Goal: Find specific page/section: Find specific page/section

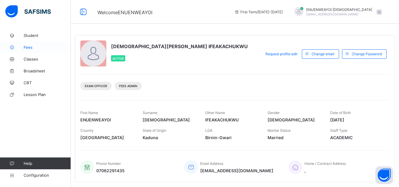
click at [35, 45] on span "Fees" at bounding box center [47, 47] width 47 height 5
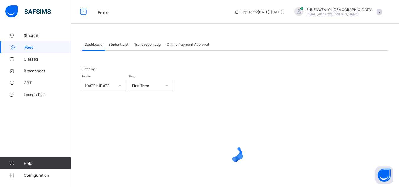
click at [122, 42] on div "Student List" at bounding box center [118, 44] width 26 height 12
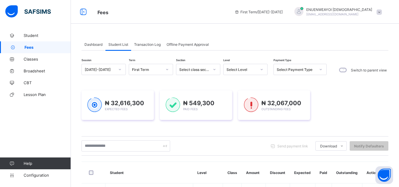
scroll to position [30, 0]
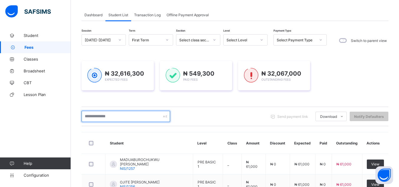
click at [139, 116] on input "text" at bounding box center [125, 116] width 89 height 11
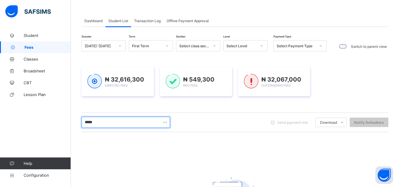
scroll to position [5, 0]
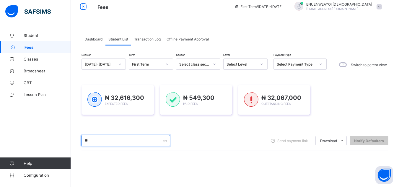
type input "*"
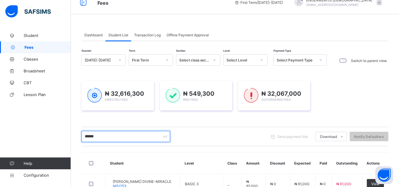
scroll to position [0, 0]
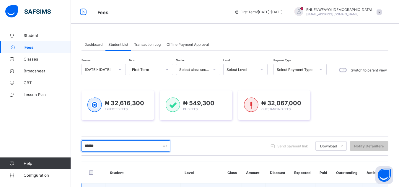
type input "******"
